Goal: Task Accomplishment & Management: Manage account settings

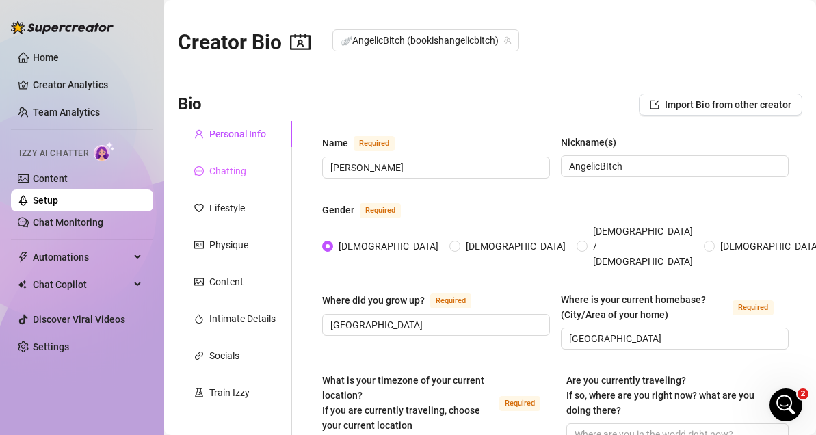
click at [254, 178] on div "Chatting" at bounding box center [235, 171] width 114 height 26
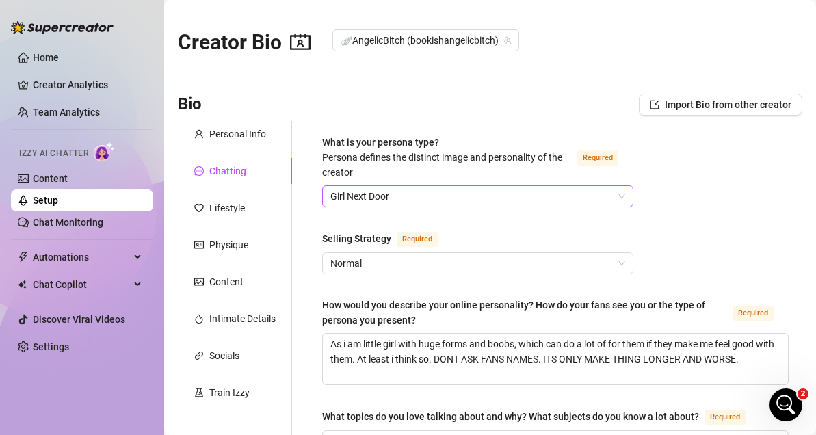
click at [434, 196] on span "Girl Next Door" at bounding box center [477, 196] width 295 height 21
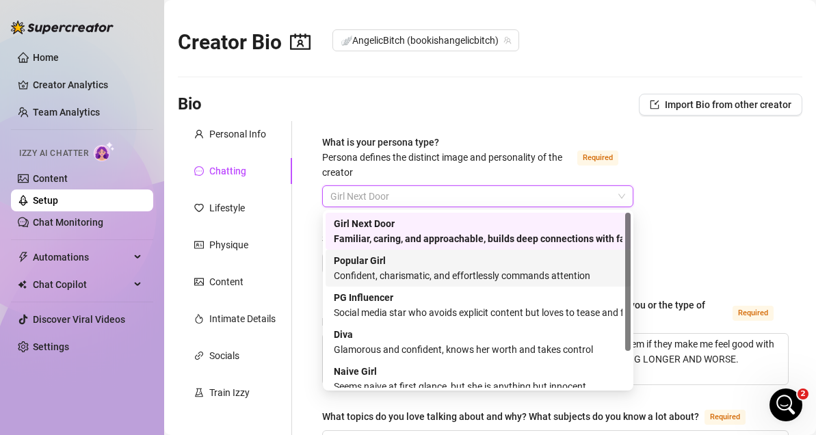
click at [417, 268] on div "Confident, charismatic, and effortlessly commands attention" at bounding box center [478, 275] width 289 height 15
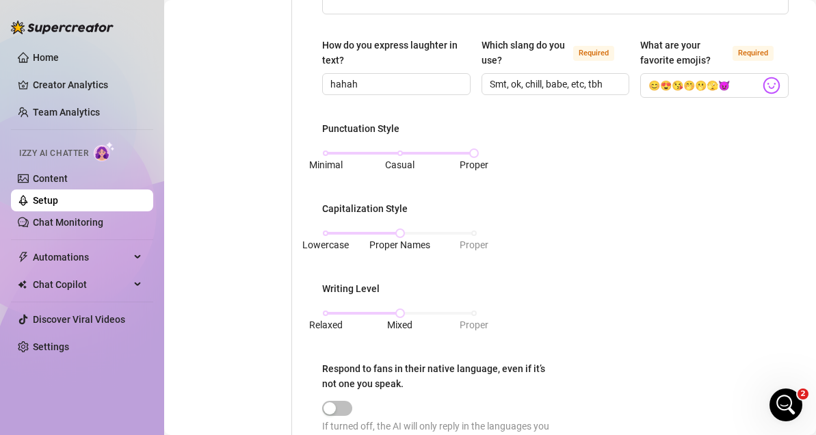
scroll to position [469, 0]
click at [469, 229] on div "Lowercase Proper Names Proper" at bounding box center [400, 233] width 148 height 8
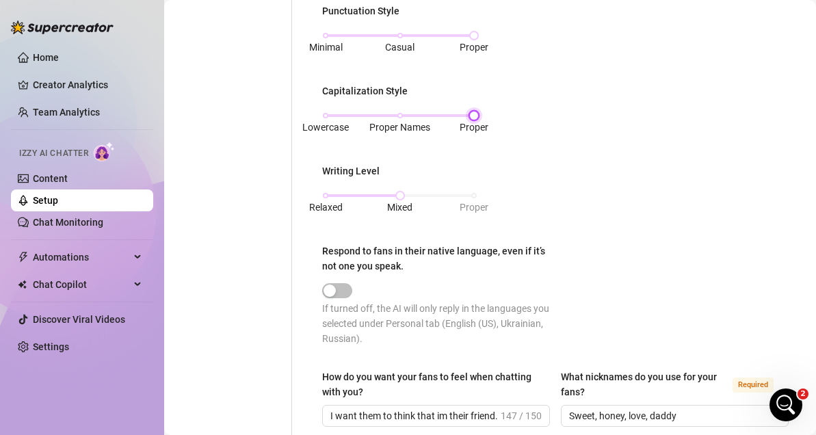
scroll to position [586, 0]
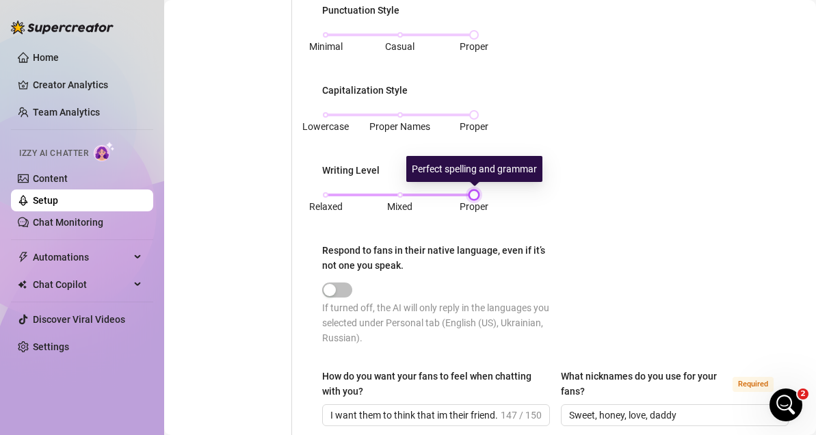
click at [473, 191] on div "Relaxed Mixed Proper" at bounding box center [400, 195] width 148 height 8
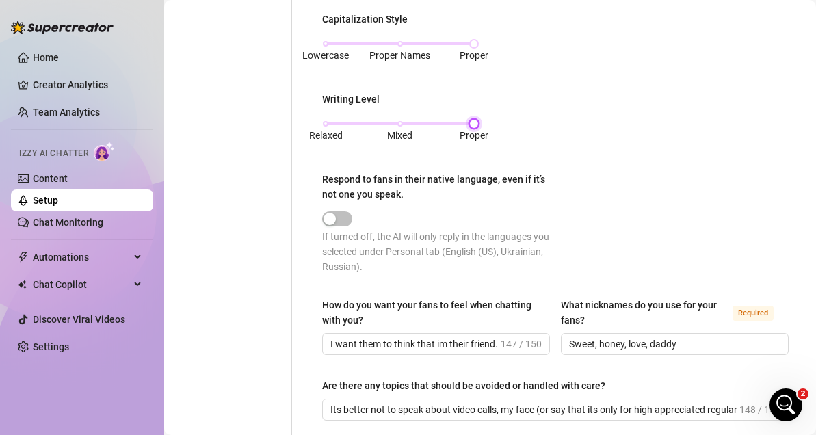
scroll to position [656, 0]
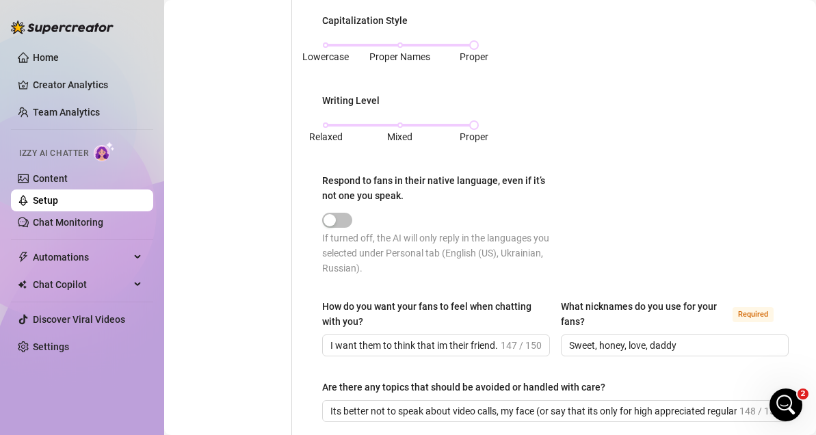
click at [578, 153] on div "Punctuation Style Minimal Casual Proper Capitalization Style Lowercase Proper N…" at bounding box center [555, 110] width 467 height 355
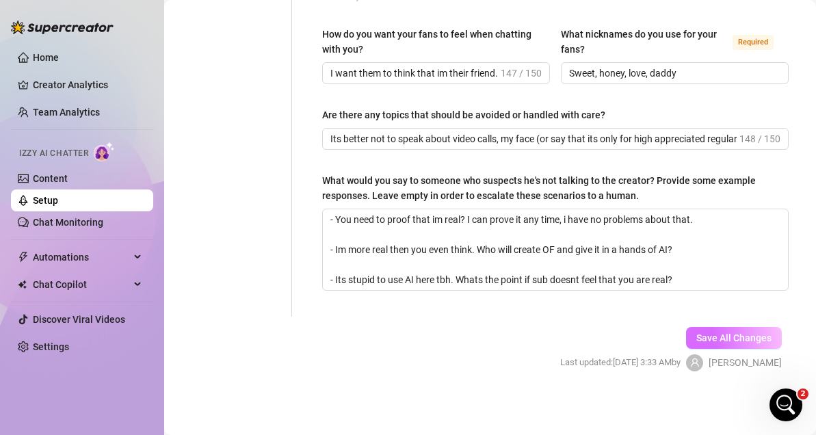
click at [742, 337] on span "Save All Changes" at bounding box center [734, 338] width 75 height 11
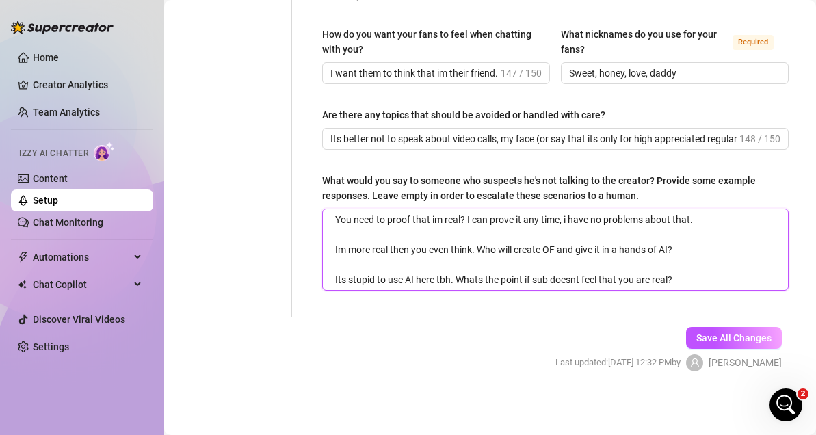
click at [701, 248] on textarea "- You need to proof that im real? I can prove it any time, i have no problems a…" at bounding box center [555, 249] width 465 height 81
drag, startPoint x: 686, startPoint y: 252, endPoint x: 328, endPoint y: 250, distance: 357.2
click at [328, 250] on textarea "- You need to proof that im real? I can prove it any time, i have no problems a…" at bounding box center [555, 249] width 465 height 81
type textarea "- You need to proof that im real? I can prove it any time, i have no problems a…"
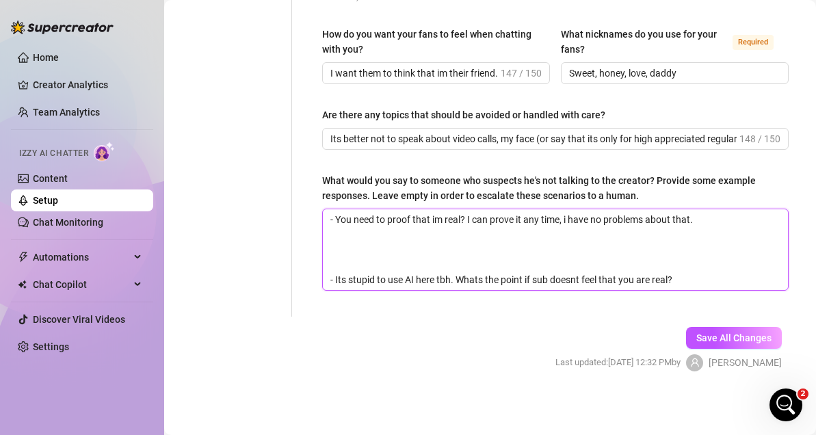
type textarea "- You need to proof that im real? I can prove it any time, i have no problems a…"
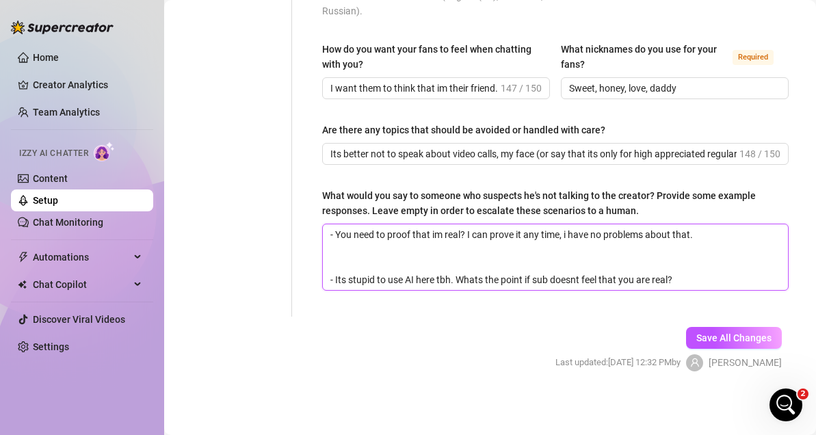
type textarea "- You need to proof that im real? I can prove it any time, i have no problems a…"
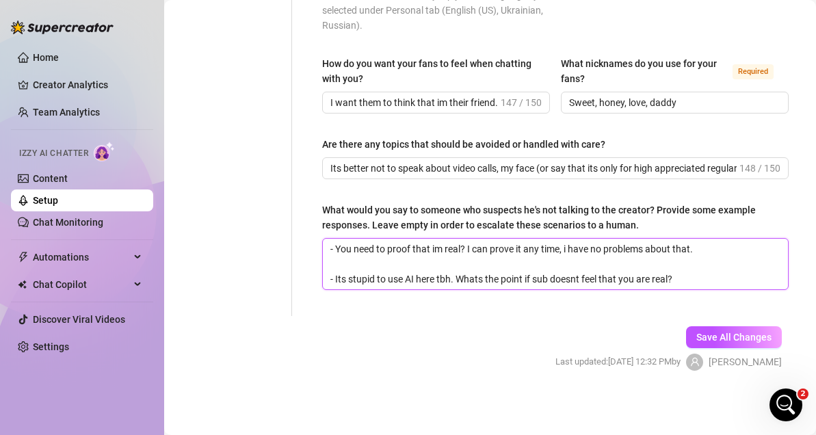
scroll to position [898, 0]
drag, startPoint x: 717, startPoint y: 274, endPoint x: 293, endPoint y: 272, distance: 424.2
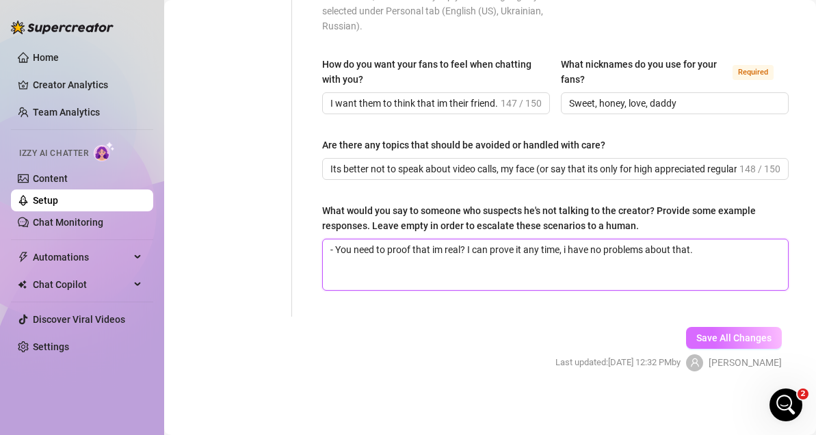
type textarea "- You need to proof that im real? I can prove it any time, i have no problems a…"
click at [721, 337] on span "Save All Changes" at bounding box center [734, 338] width 75 height 11
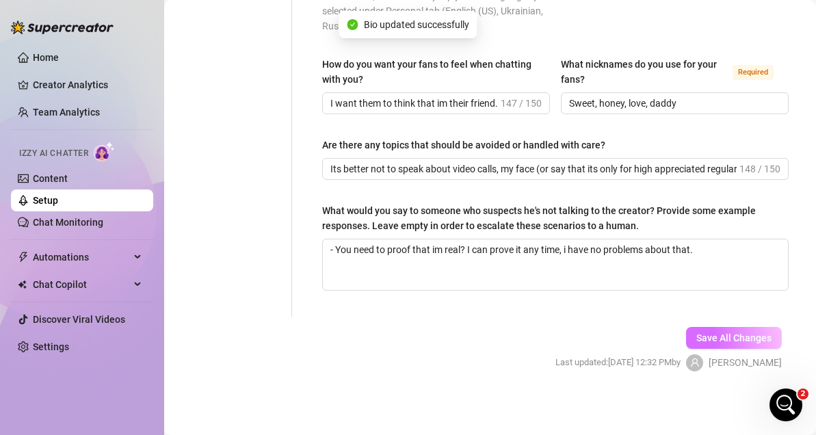
type textarea "- You need to proof that im real? I can prove it any time, i have no problems a…"
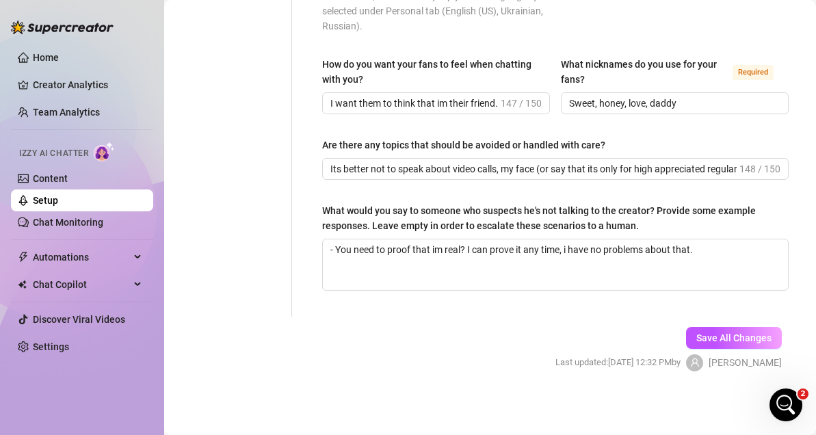
click at [58, 201] on link "Setup" at bounding box center [45, 200] width 25 height 11
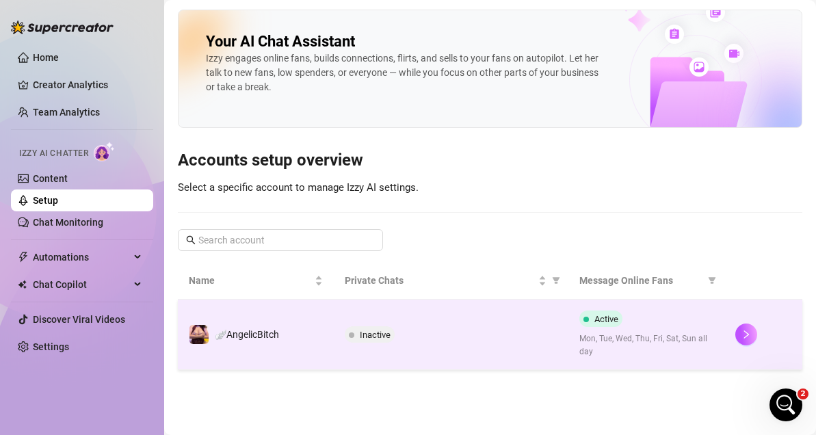
click at [433, 344] on td "Inactive" at bounding box center [451, 335] width 234 height 70
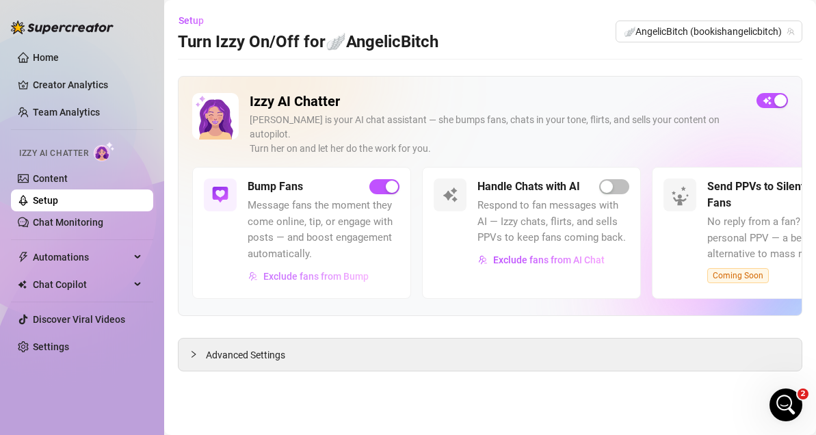
click at [313, 271] on span "Exclude fans from Bump" at bounding box center [315, 276] width 105 height 11
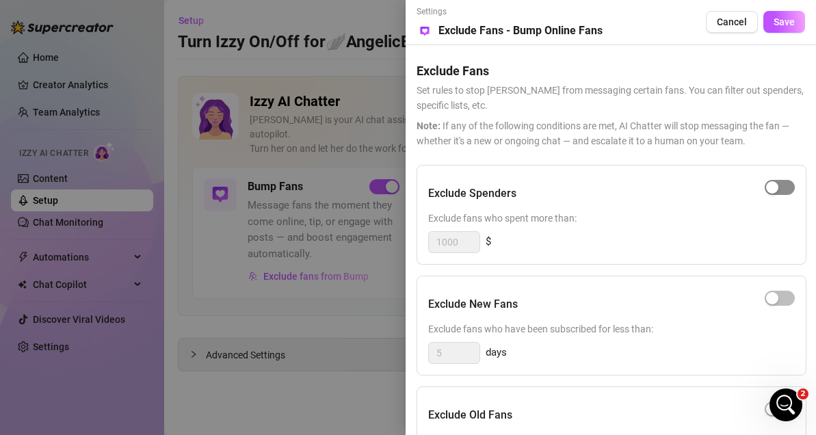
click at [779, 190] on span "button" at bounding box center [780, 187] width 30 height 15
drag, startPoint x: 462, startPoint y: 239, endPoint x: 339, endPoint y: 239, distance: 123.2
click at [339, 238] on div "Settings Preview Exclude Fans - Bump Online Fans Cancel Save Exclude Fans Set r…" at bounding box center [408, 217] width 816 height 435
type input "10"
click at [788, 27] on span "Save" at bounding box center [784, 21] width 21 height 11
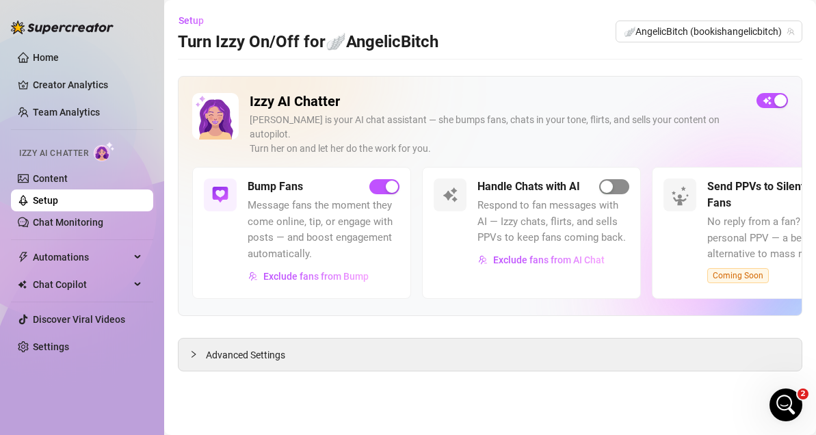
click at [614, 179] on button "button" at bounding box center [614, 186] width 30 height 15
